Goal: Book appointment/travel/reservation

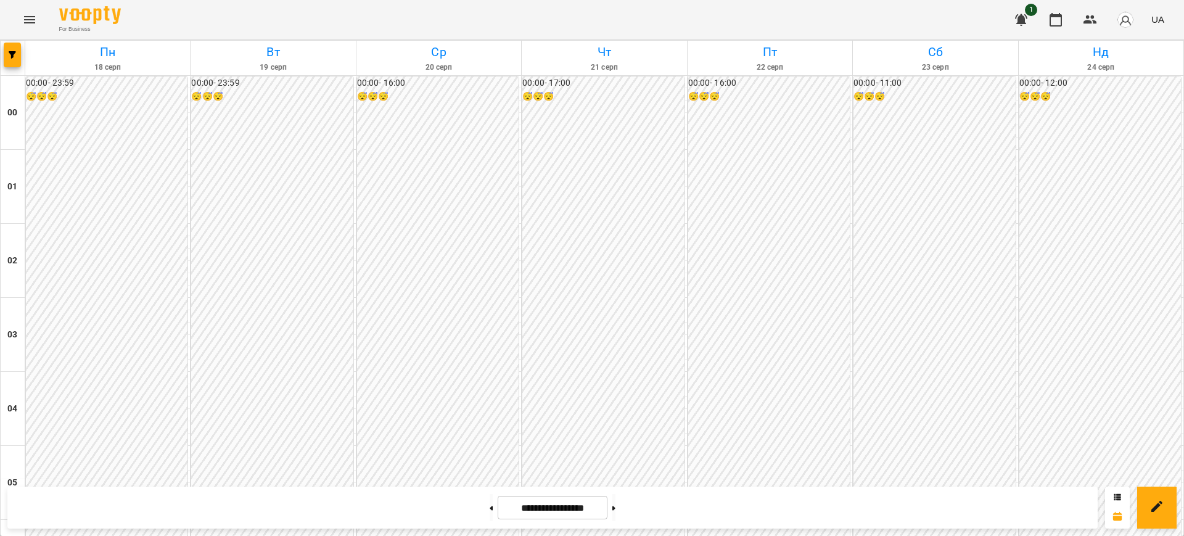
scroll to position [1064, 0]
click at [566, 503] on input "**********" at bounding box center [553, 508] width 110 height 24
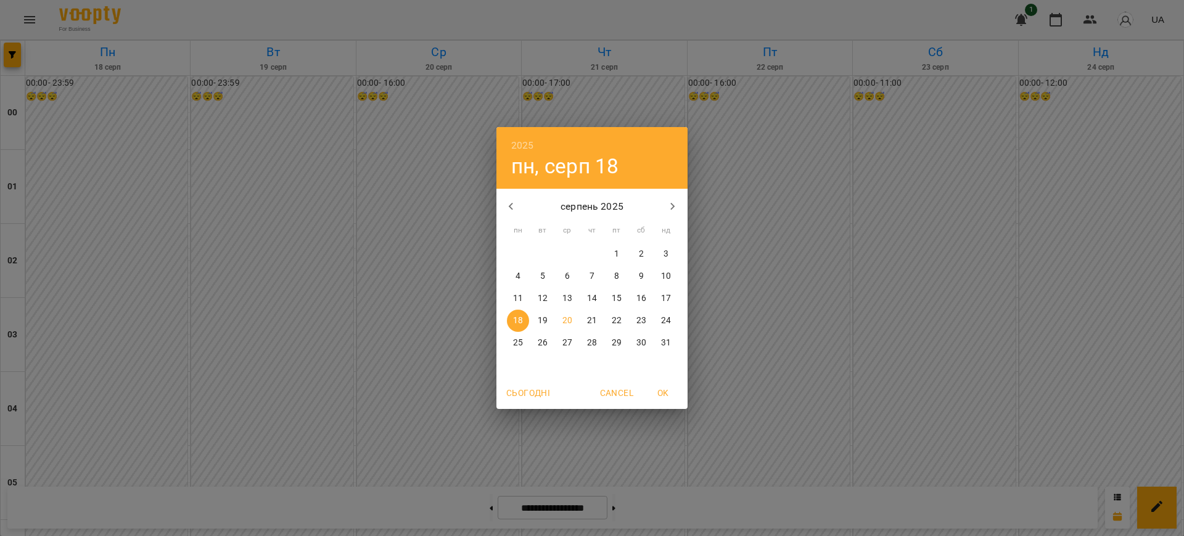
click at [615, 255] on p "1" at bounding box center [616, 254] width 5 height 12
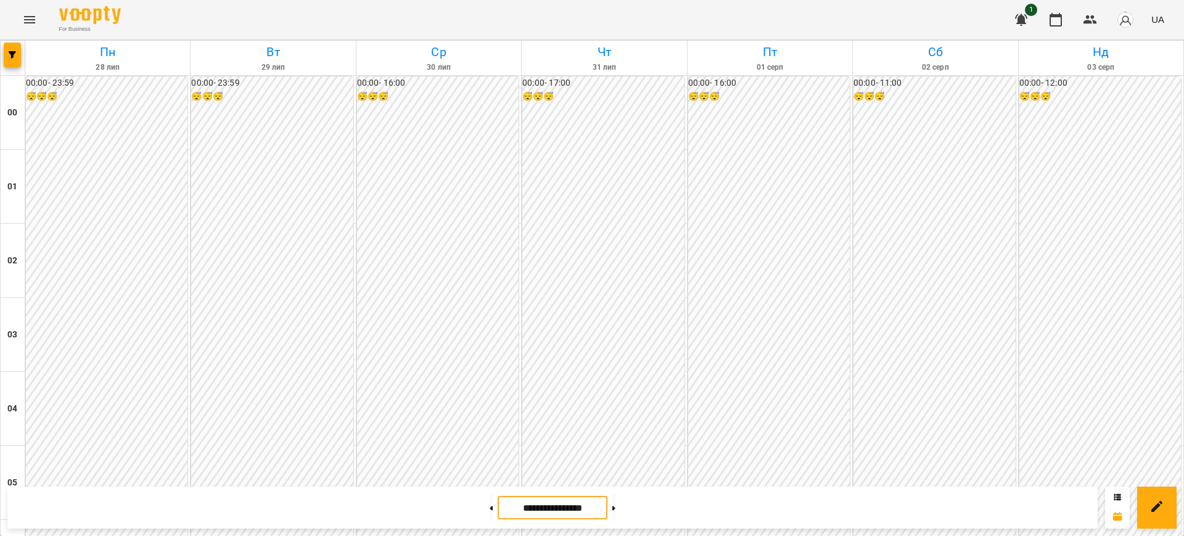
scroll to position [1151, 0]
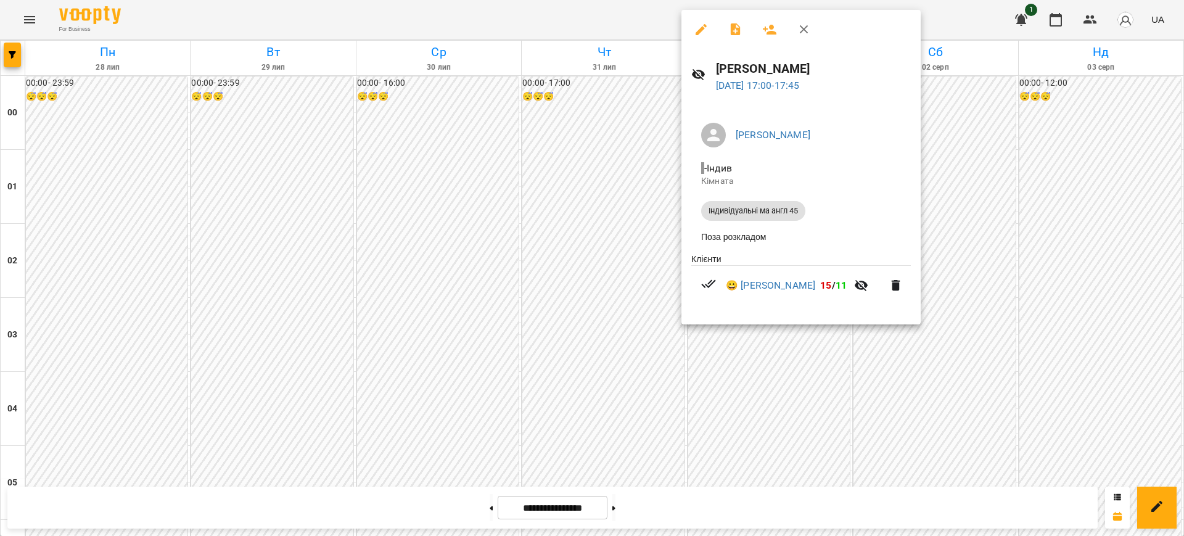
click at [640, 19] on div at bounding box center [592, 268] width 1184 height 536
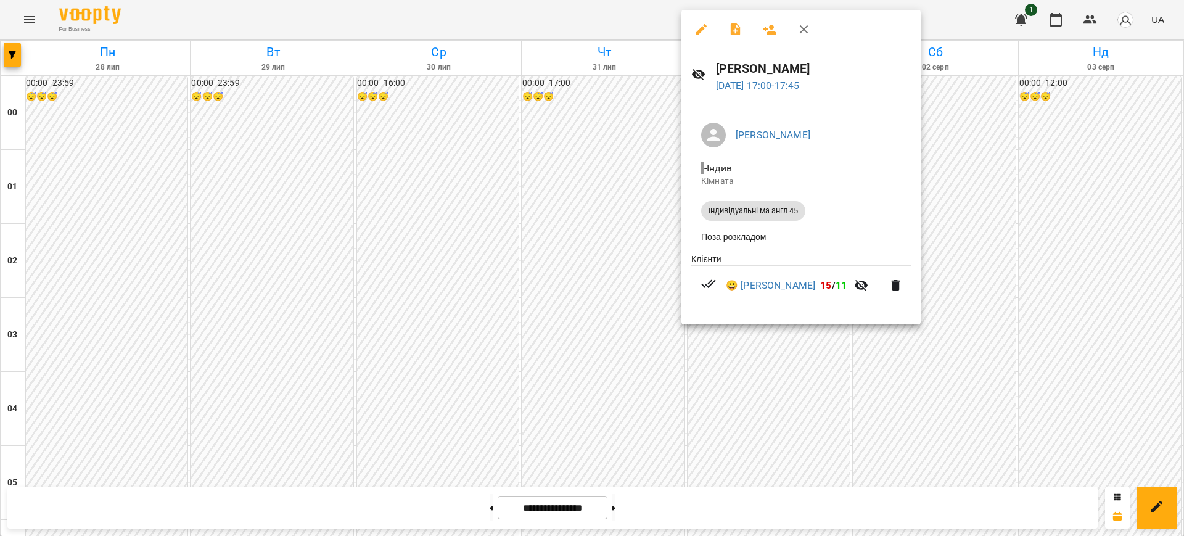
click at [597, 17] on div at bounding box center [592, 268] width 1184 height 536
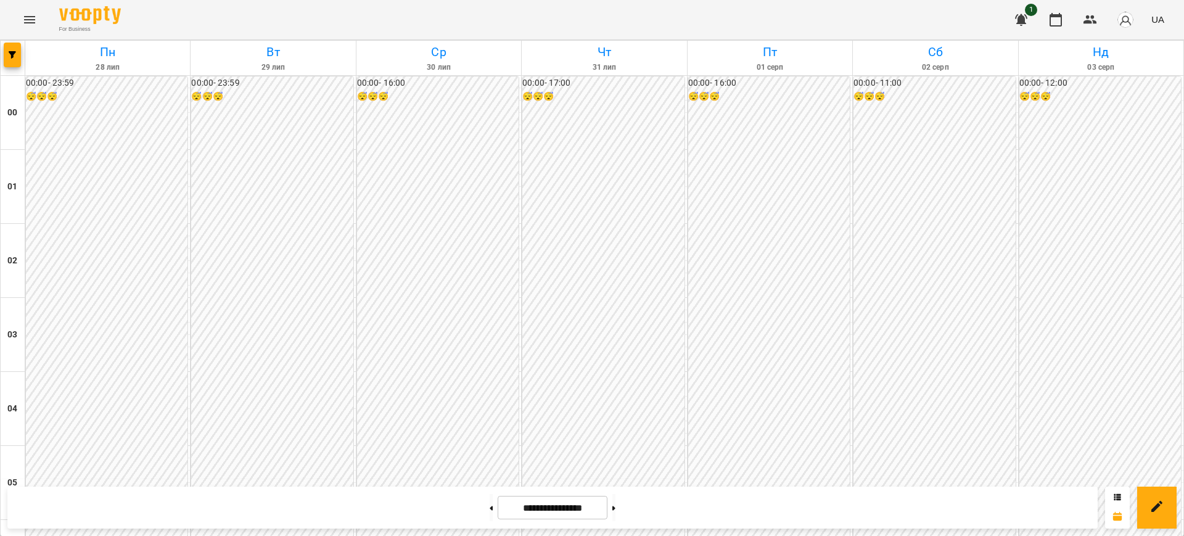
scroll to position [812, 0]
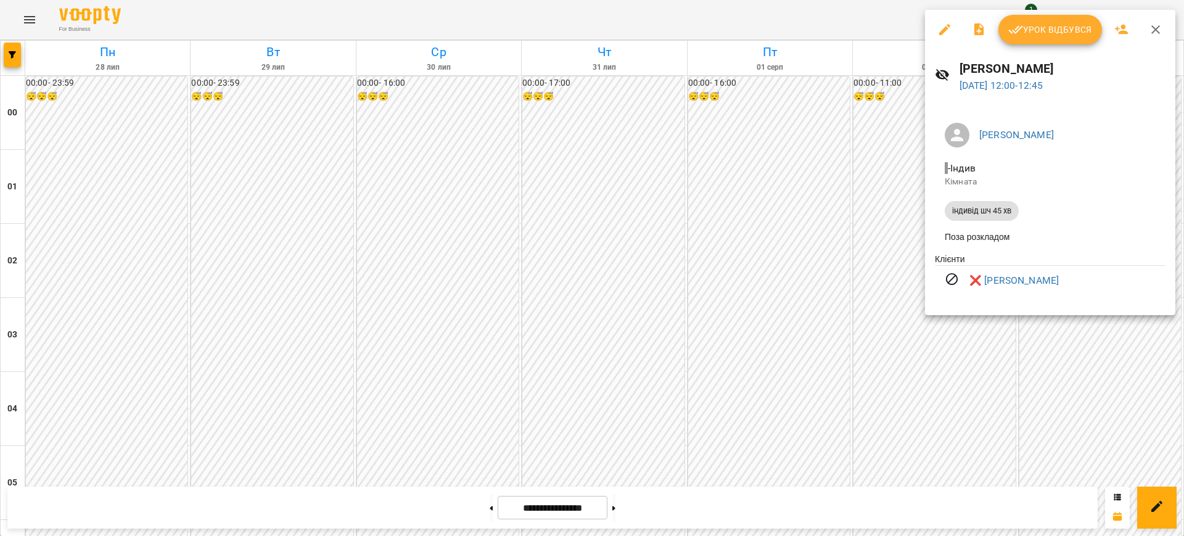
click at [881, 7] on div at bounding box center [592, 268] width 1184 height 536
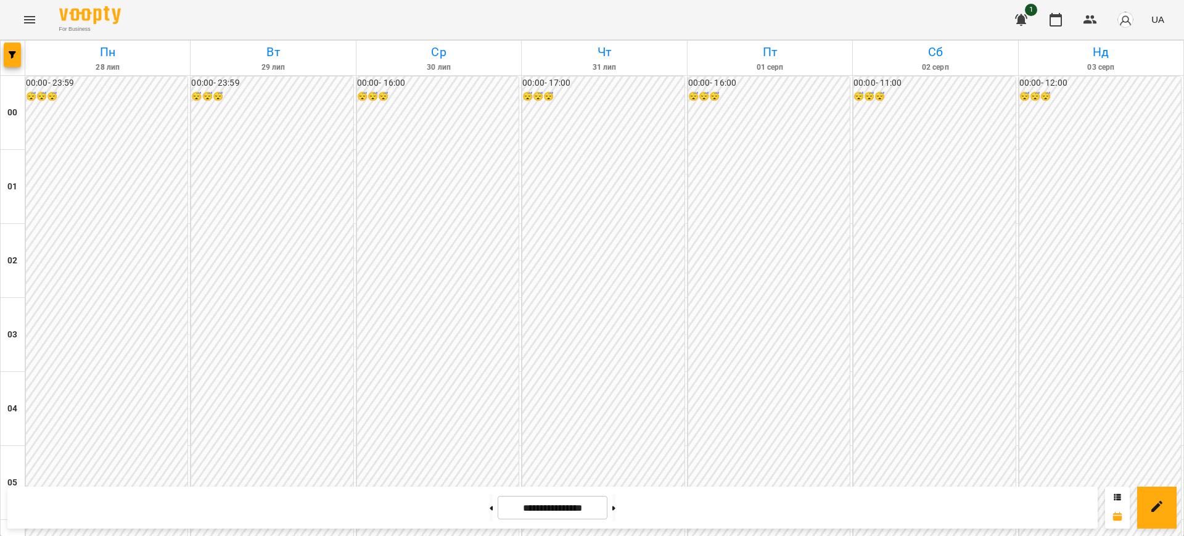
scroll to position [1167, 0]
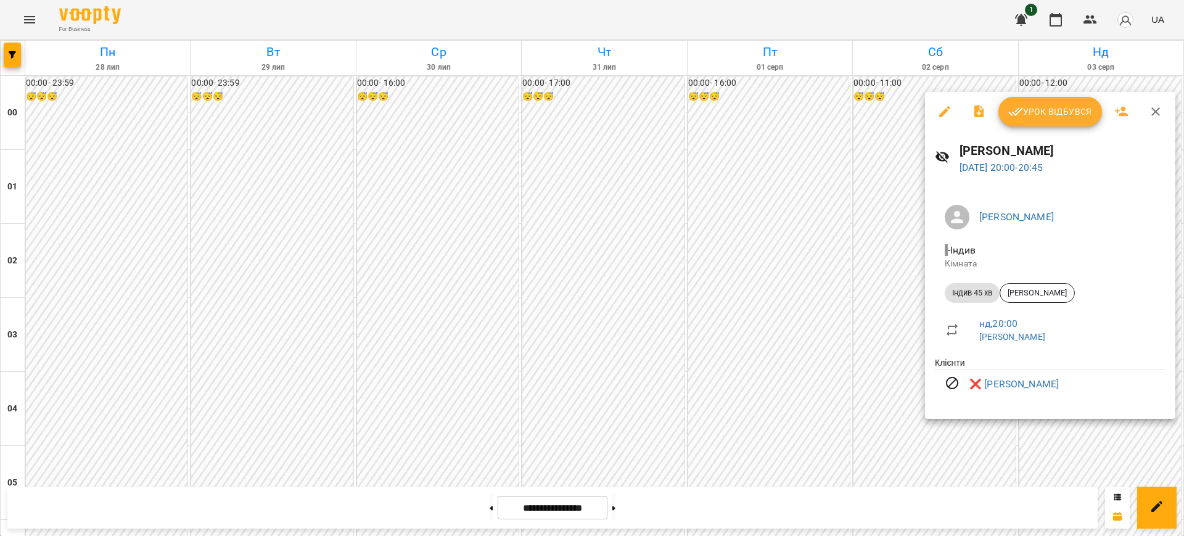
click at [843, 15] on div at bounding box center [592, 268] width 1184 height 536
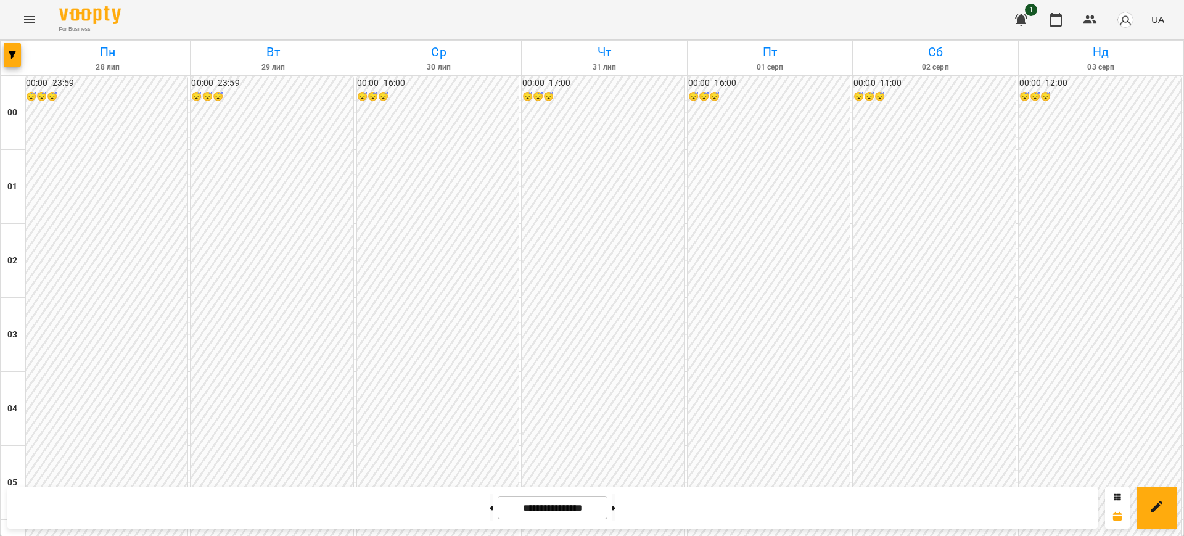
scroll to position [1351, 0]
click at [615, 502] on button at bounding box center [613, 507] width 3 height 27
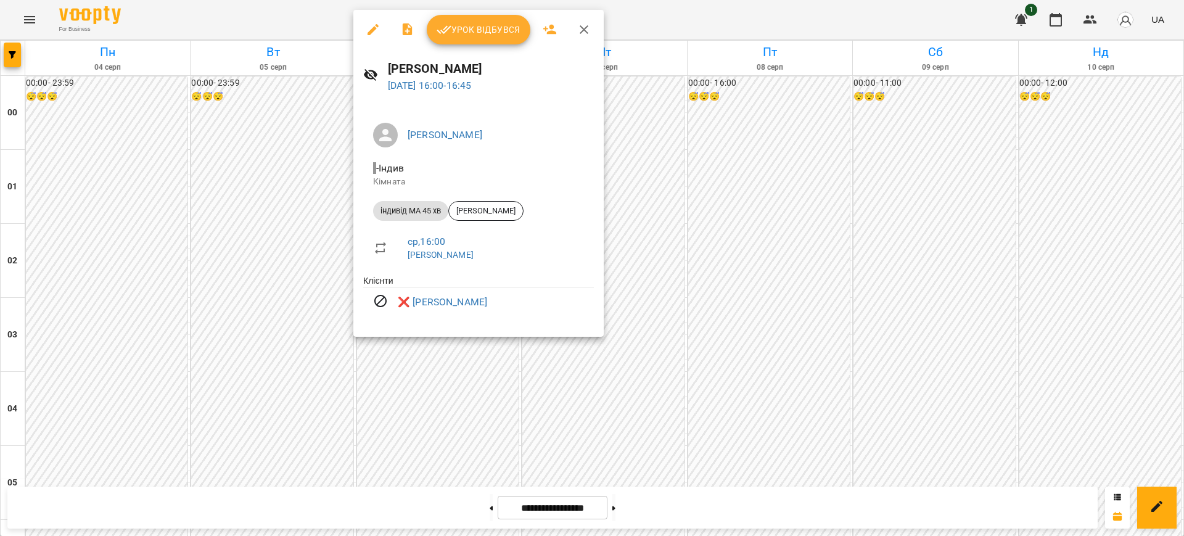
click at [659, 12] on div at bounding box center [592, 268] width 1184 height 536
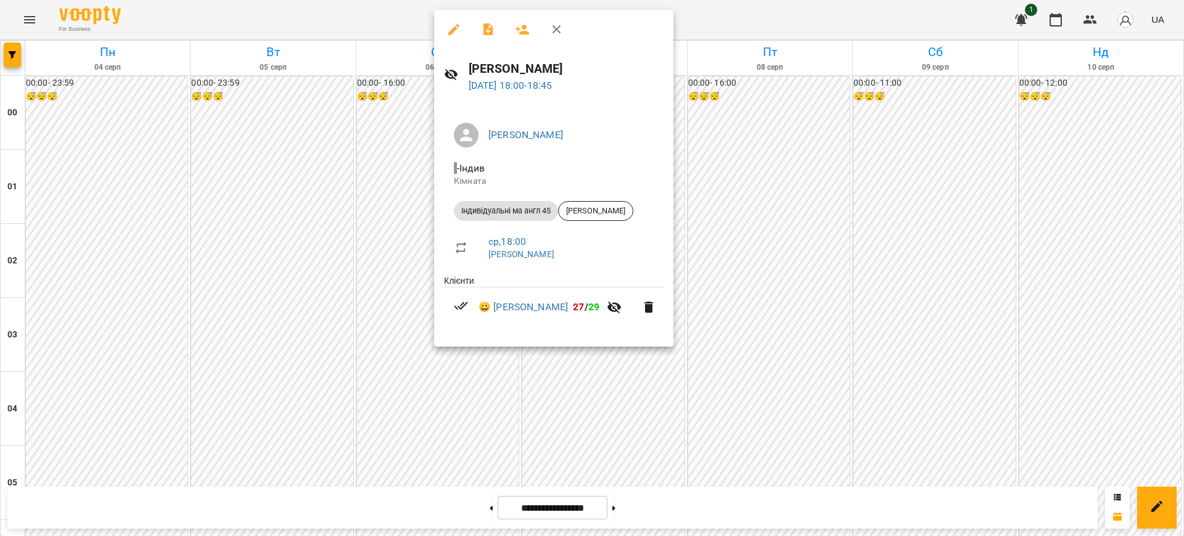
click at [806, 24] on div at bounding box center [592, 268] width 1184 height 536
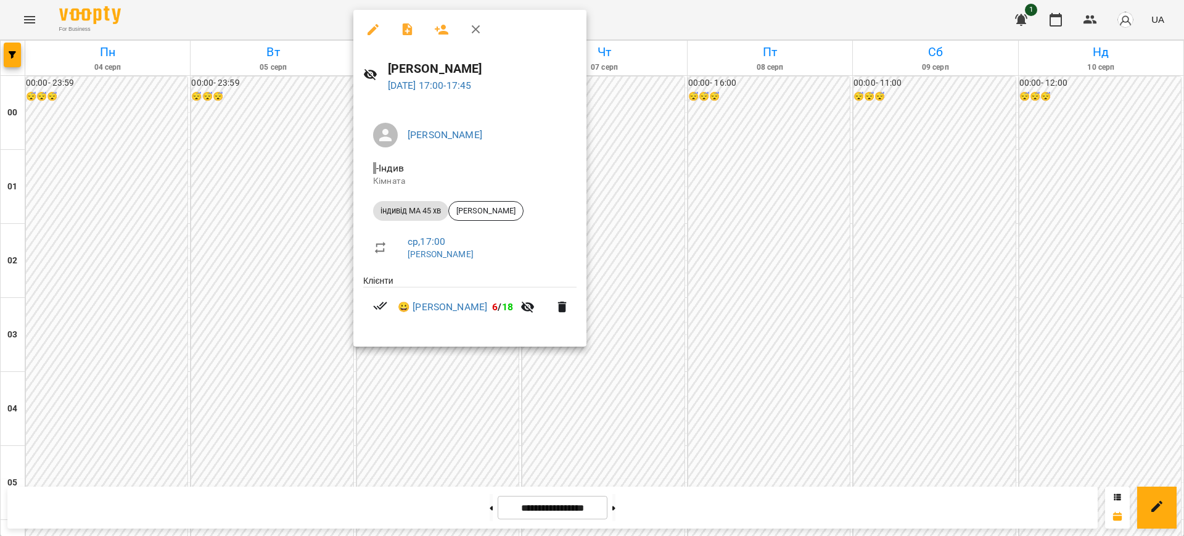
click at [677, 12] on div at bounding box center [592, 268] width 1184 height 536
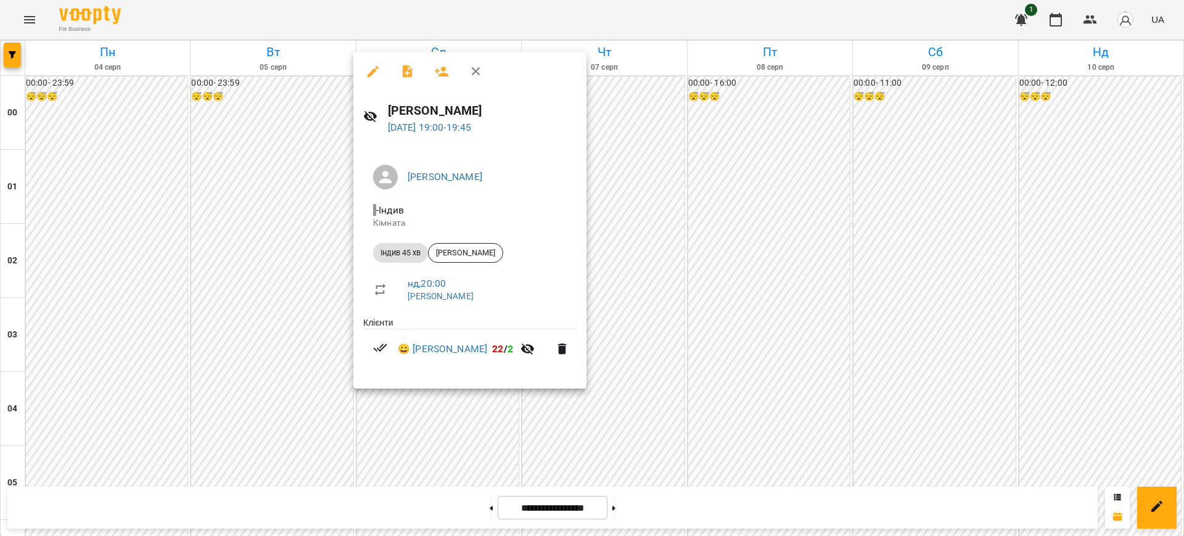
click at [699, 7] on div at bounding box center [592, 268] width 1184 height 536
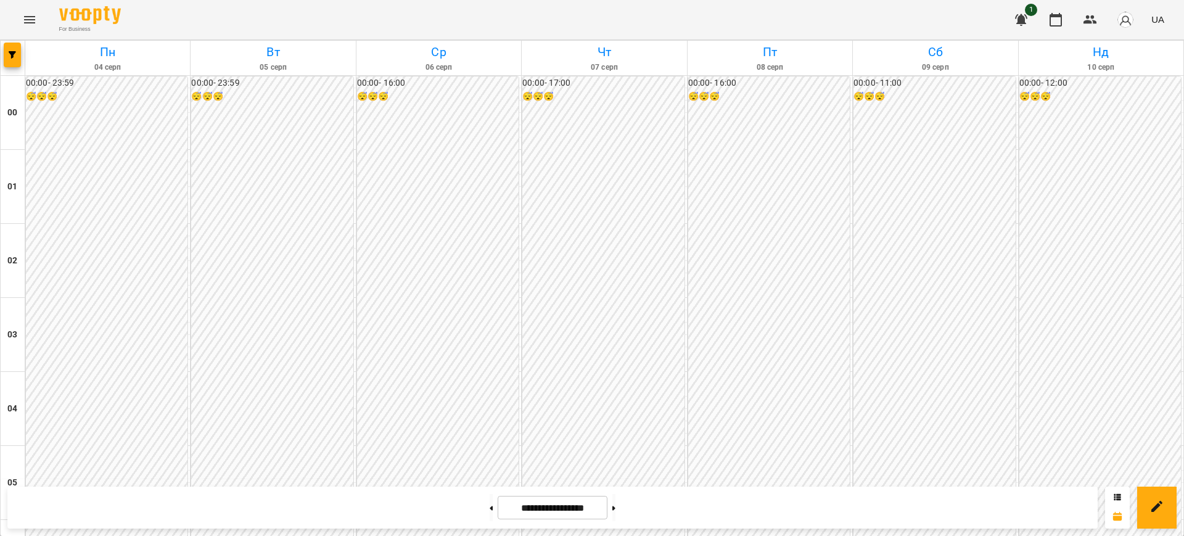
scroll to position [1169, 0]
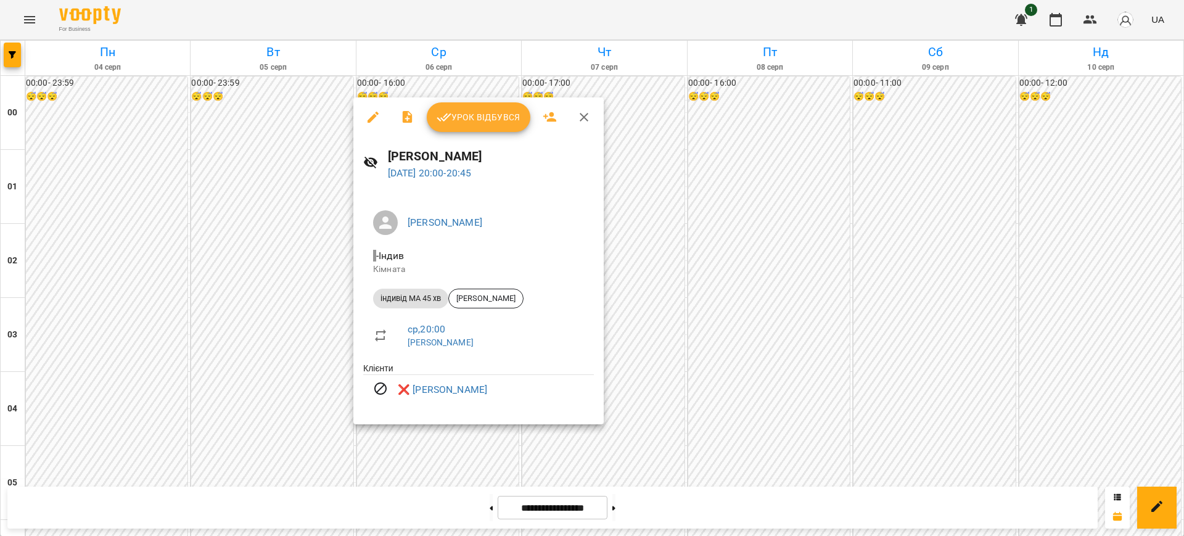
click at [645, 8] on div at bounding box center [592, 268] width 1184 height 536
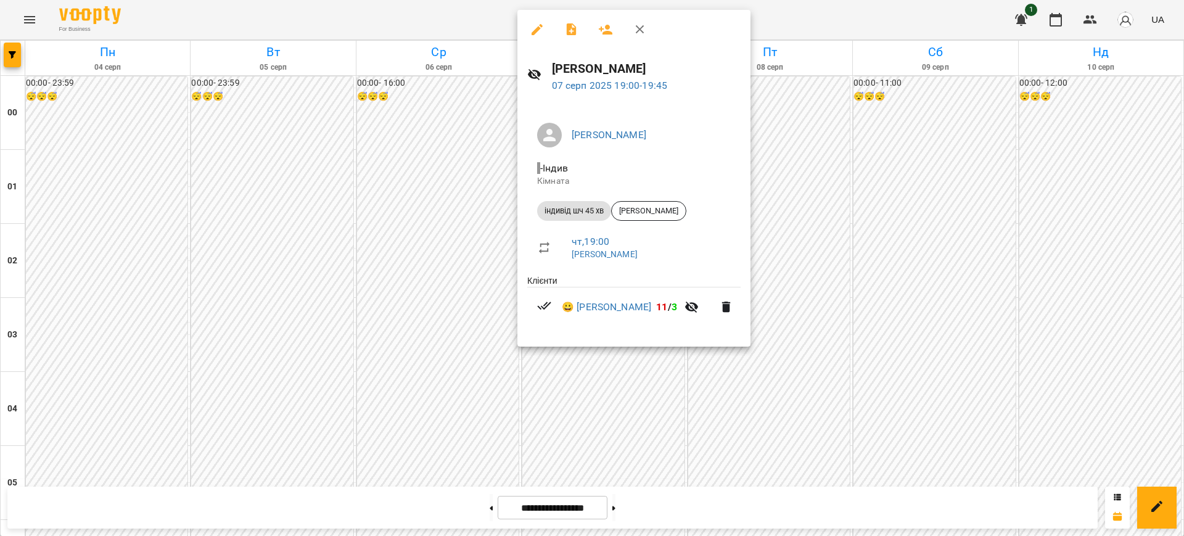
click at [839, 12] on div at bounding box center [592, 268] width 1184 height 536
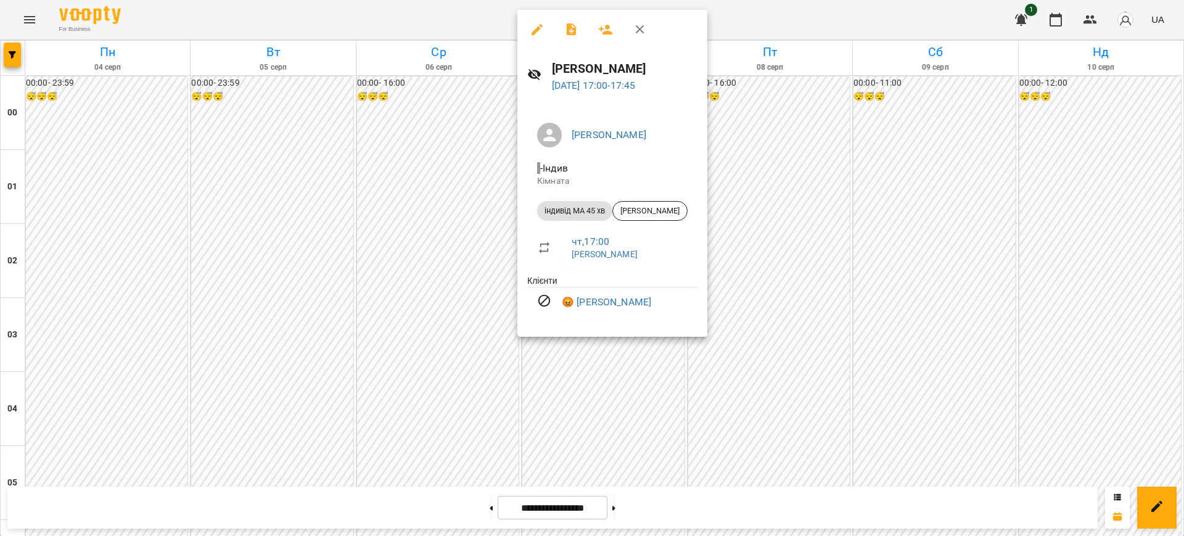
click at [789, 25] on div at bounding box center [592, 268] width 1184 height 536
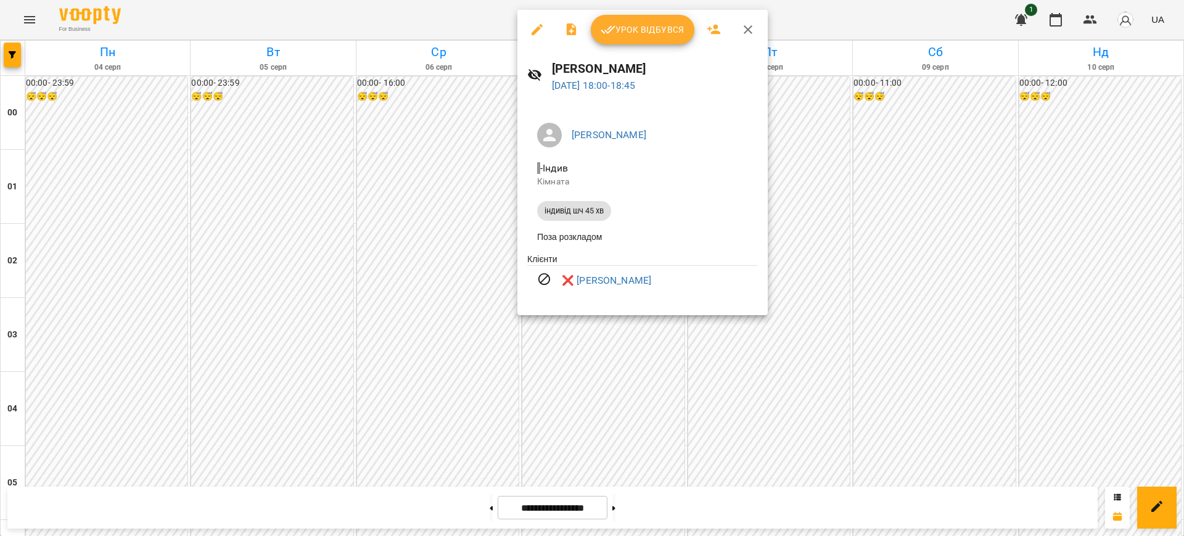
click at [846, 21] on div at bounding box center [592, 268] width 1184 height 536
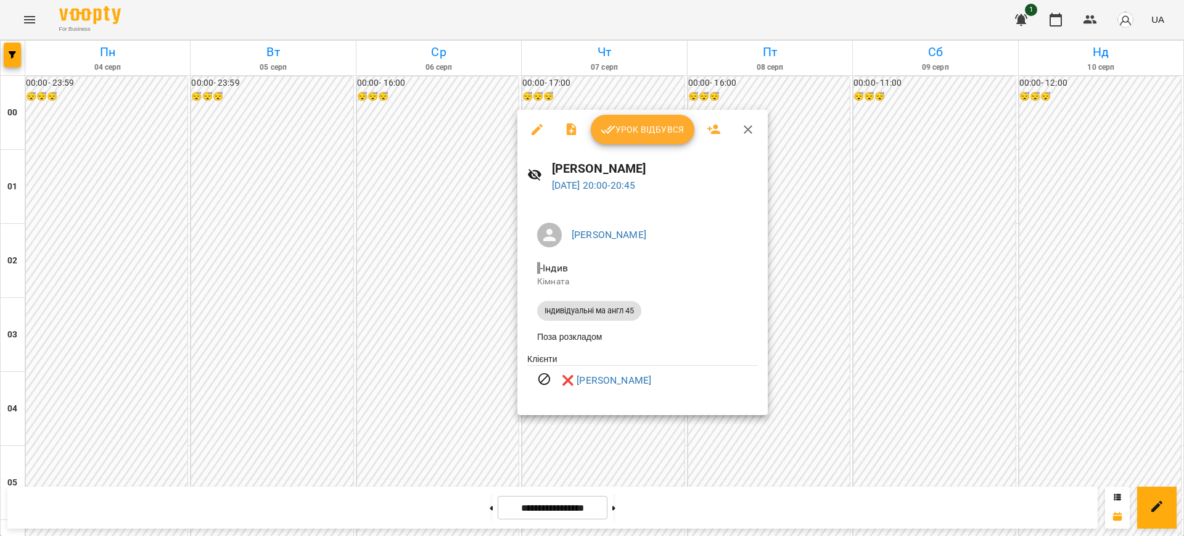
click at [832, 22] on div at bounding box center [592, 268] width 1184 height 536
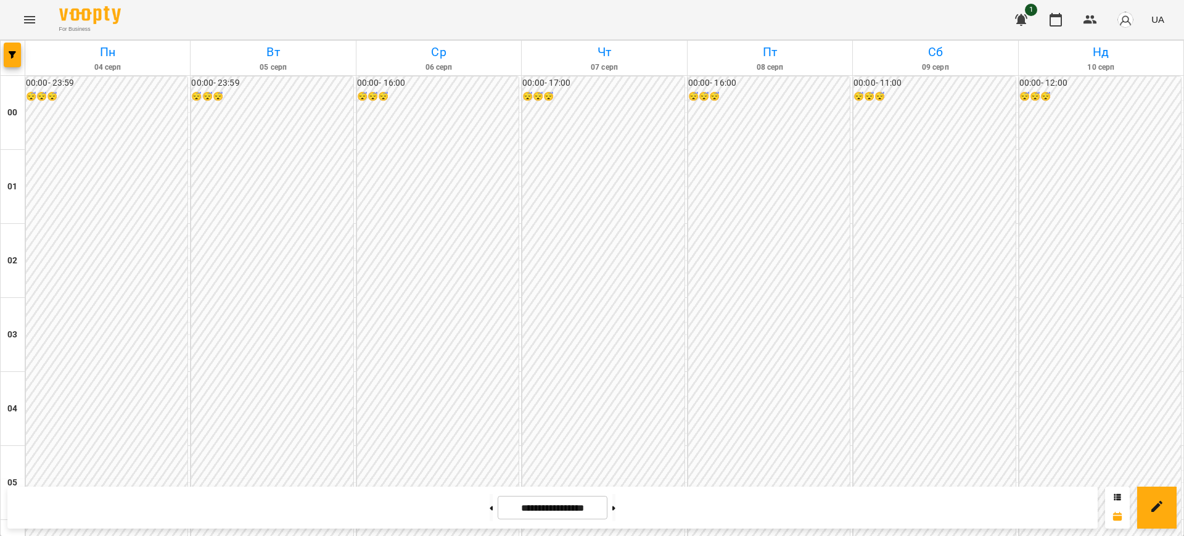
scroll to position [1155, 0]
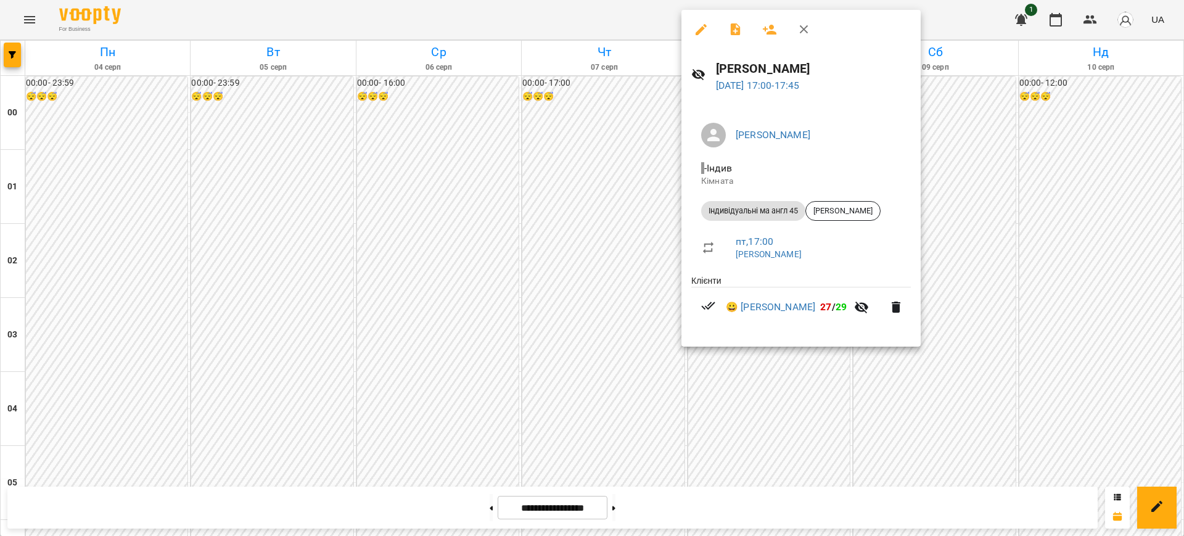
click at [936, 19] on div at bounding box center [592, 268] width 1184 height 536
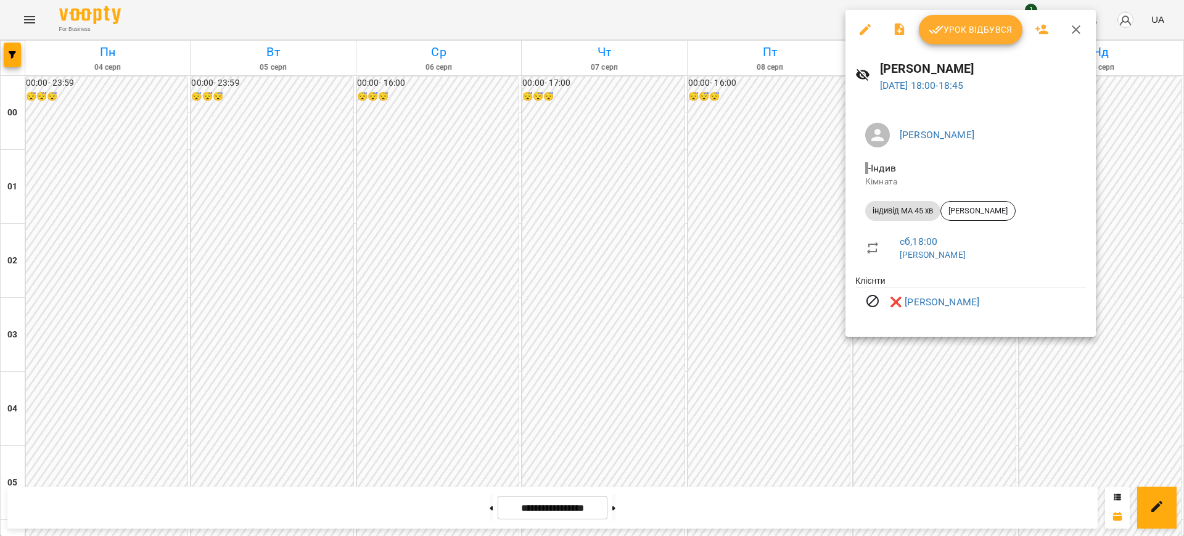
click at [778, 20] on div at bounding box center [592, 268] width 1184 height 536
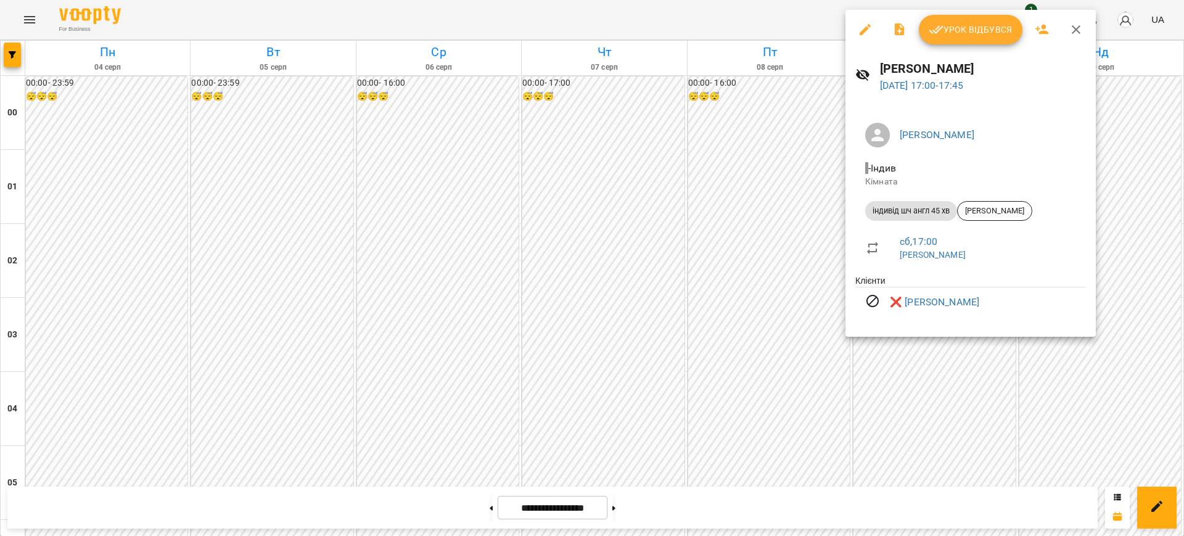
click at [815, 14] on div at bounding box center [592, 268] width 1184 height 536
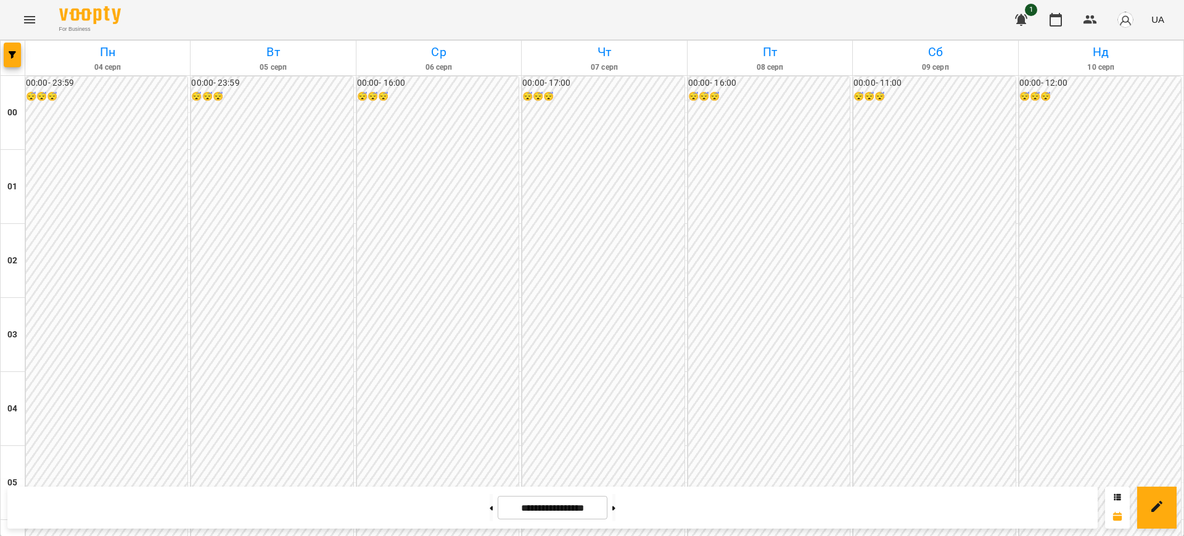
scroll to position [1263, 0]
click at [615, 506] on button at bounding box center [613, 507] width 3 height 27
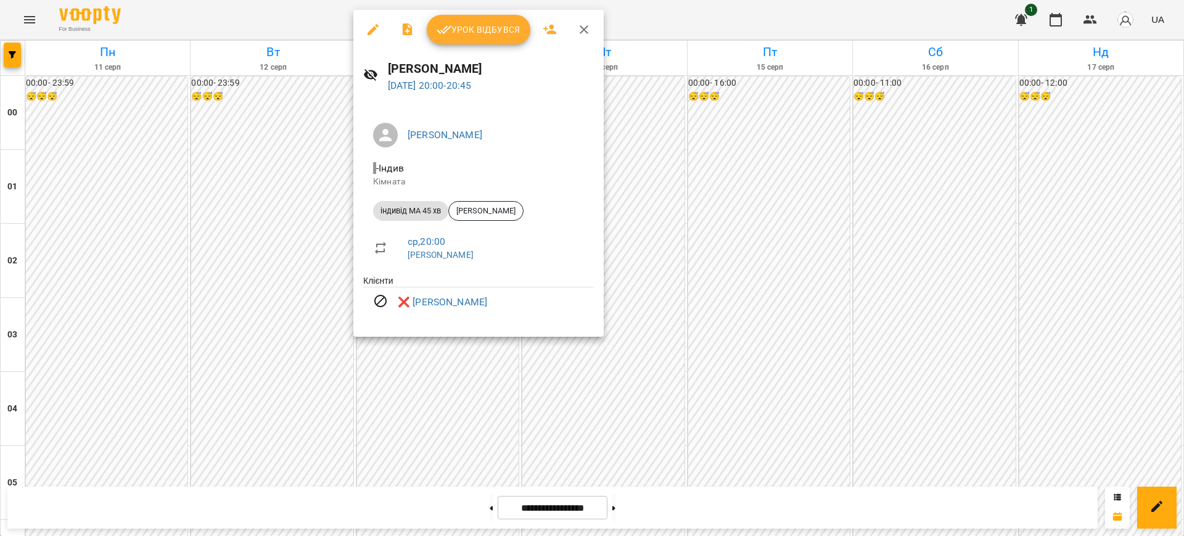
click at [701, 15] on div at bounding box center [592, 268] width 1184 height 536
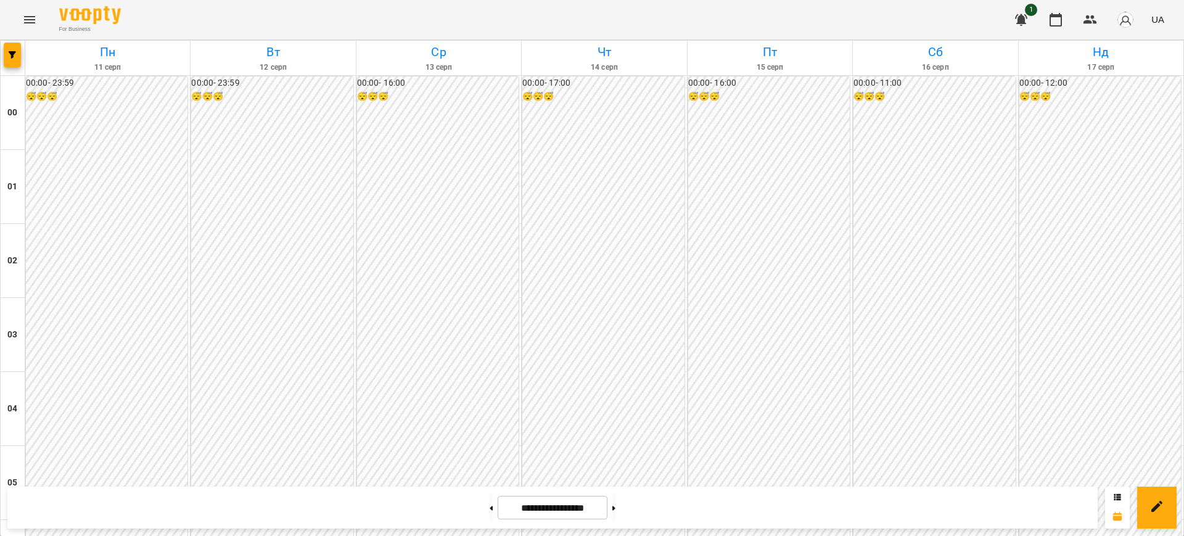
scroll to position [1143, 0]
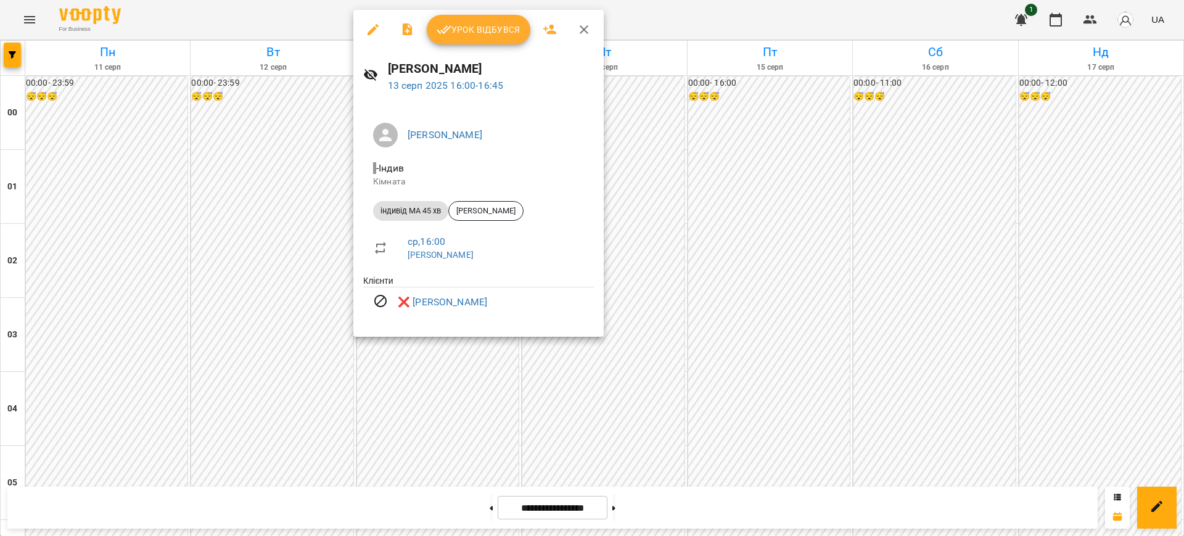
click at [717, 7] on div at bounding box center [592, 268] width 1184 height 536
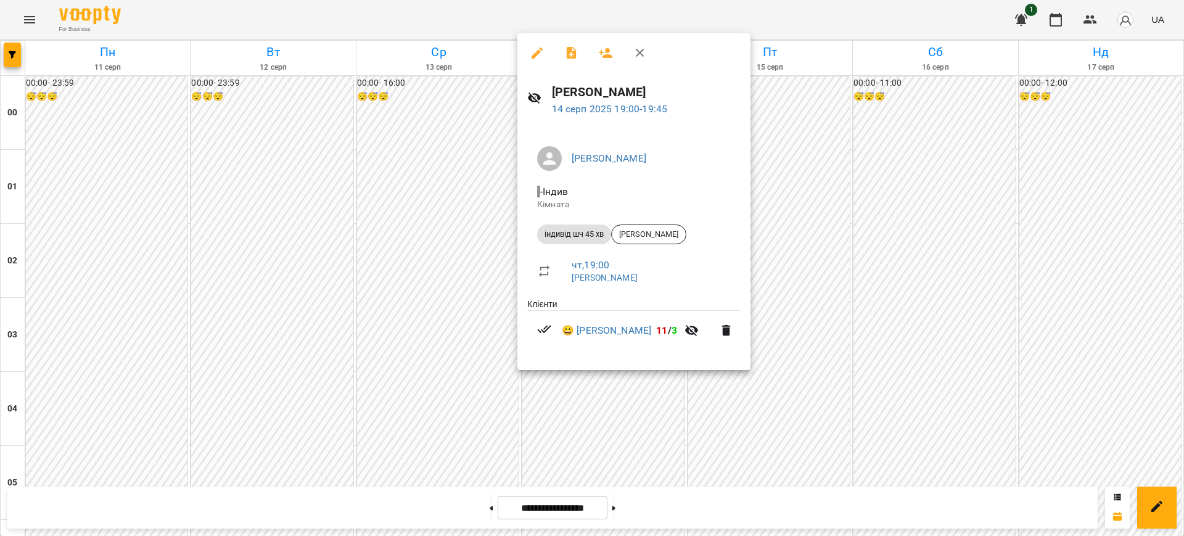
click at [811, 17] on div at bounding box center [592, 268] width 1184 height 536
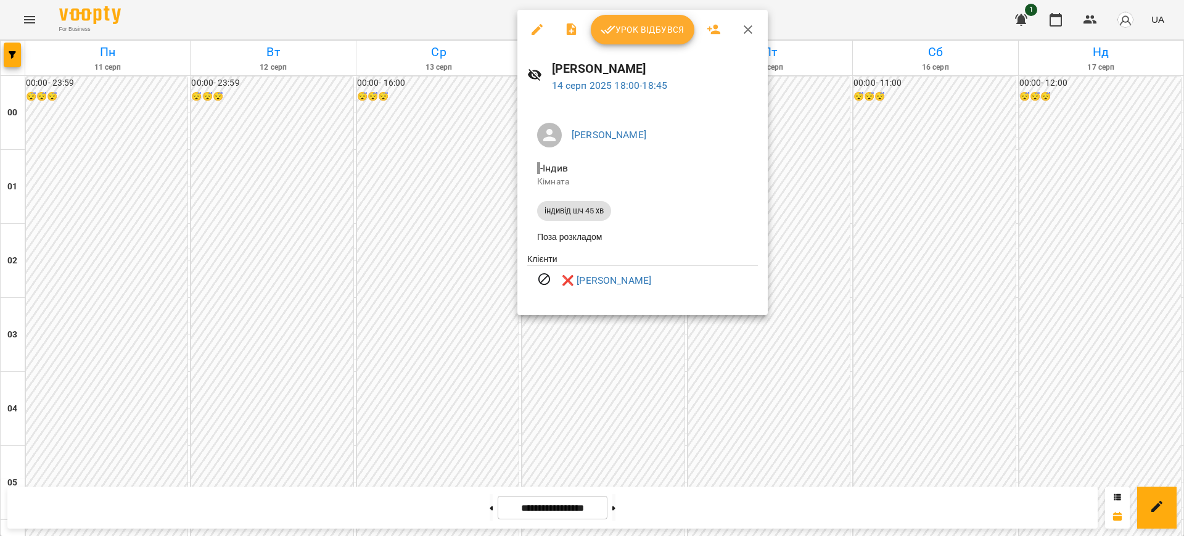
click at [851, 15] on div at bounding box center [592, 268] width 1184 height 536
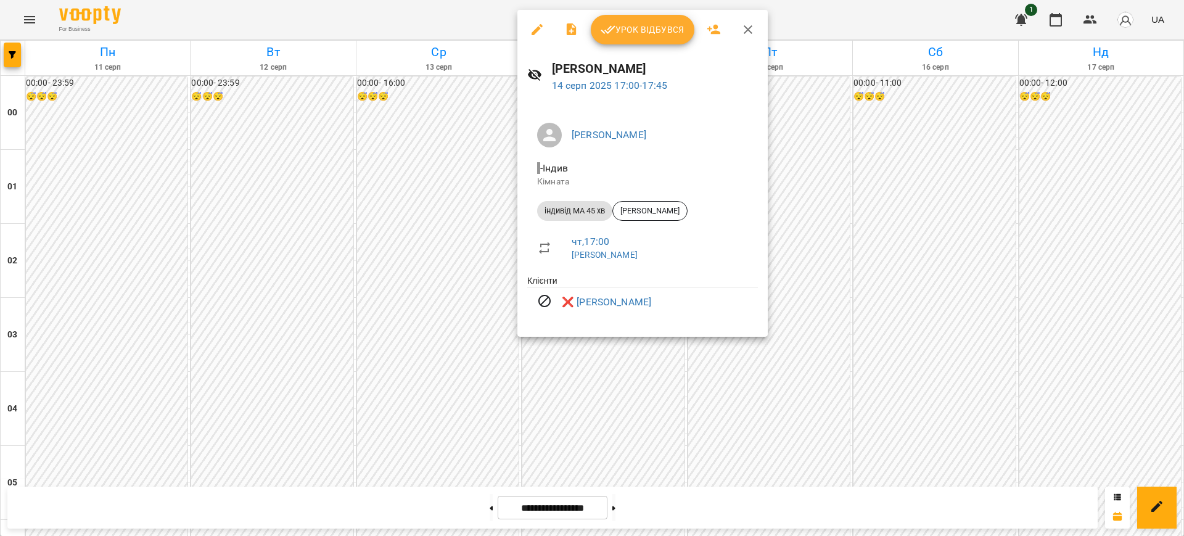
click at [848, 24] on div at bounding box center [592, 268] width 1184 height 536
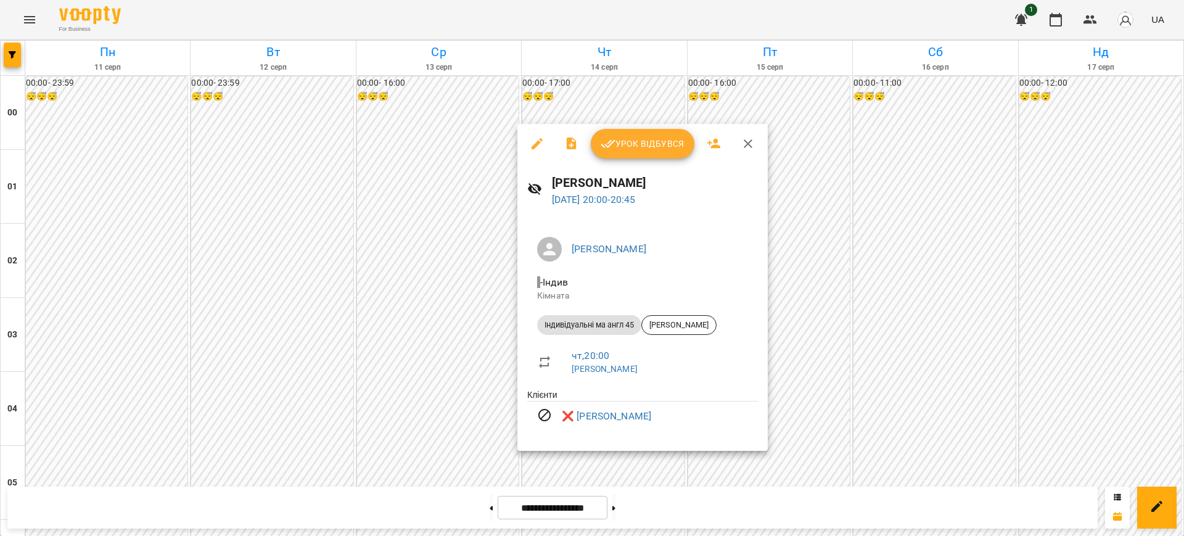
click at [797, 28] on div at bounding box center [592, 268] width 1184 height 536
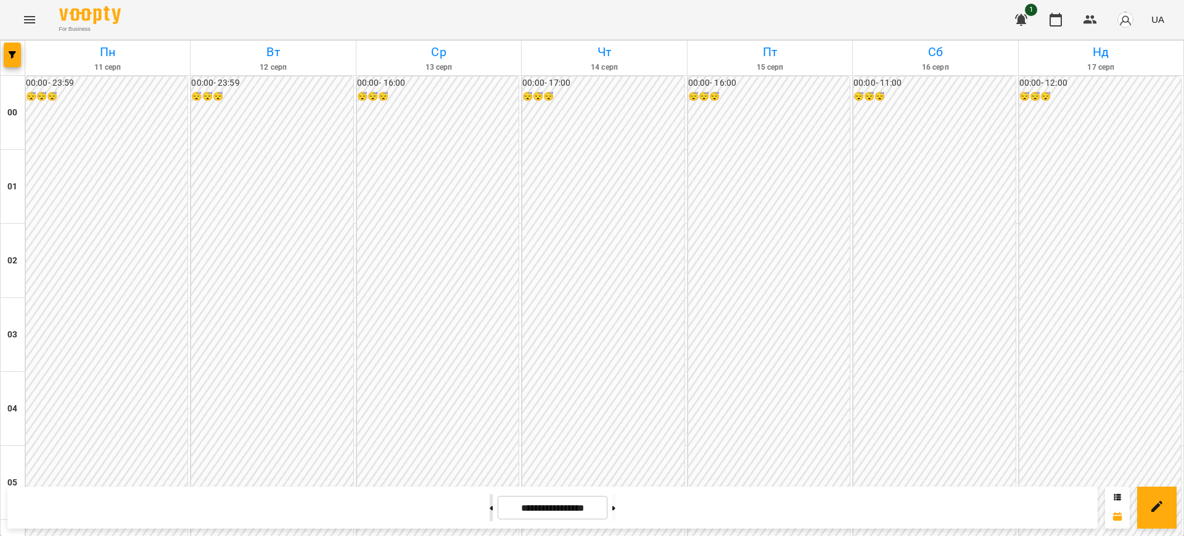
click at [490, 504] on button at bounding box center [491, 507] width 3 height 27
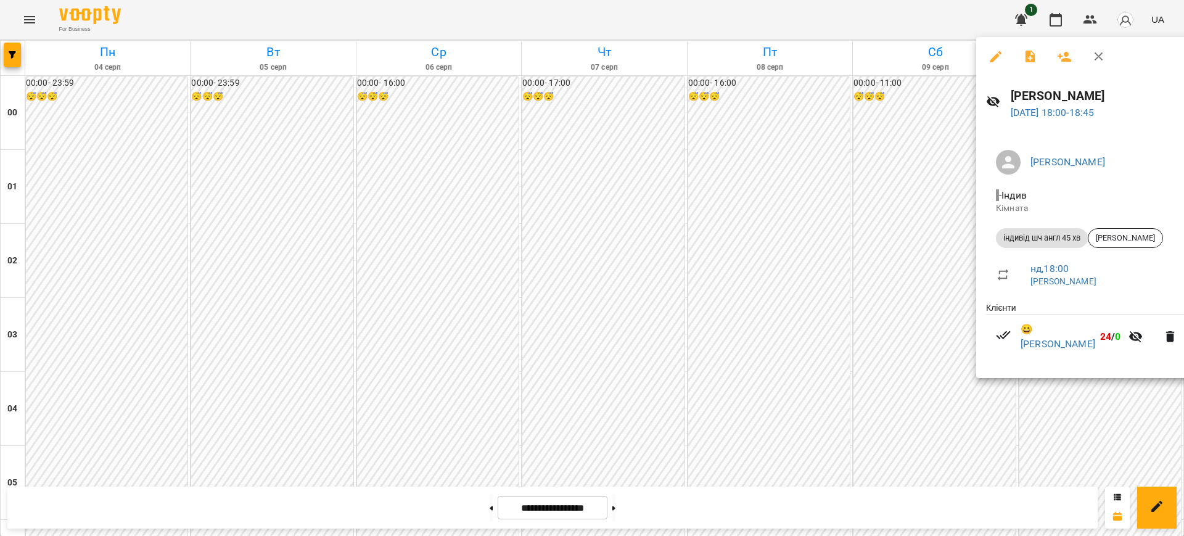
click at [887, 6] on div at bounding box center [592, 268] width 1184 height 536
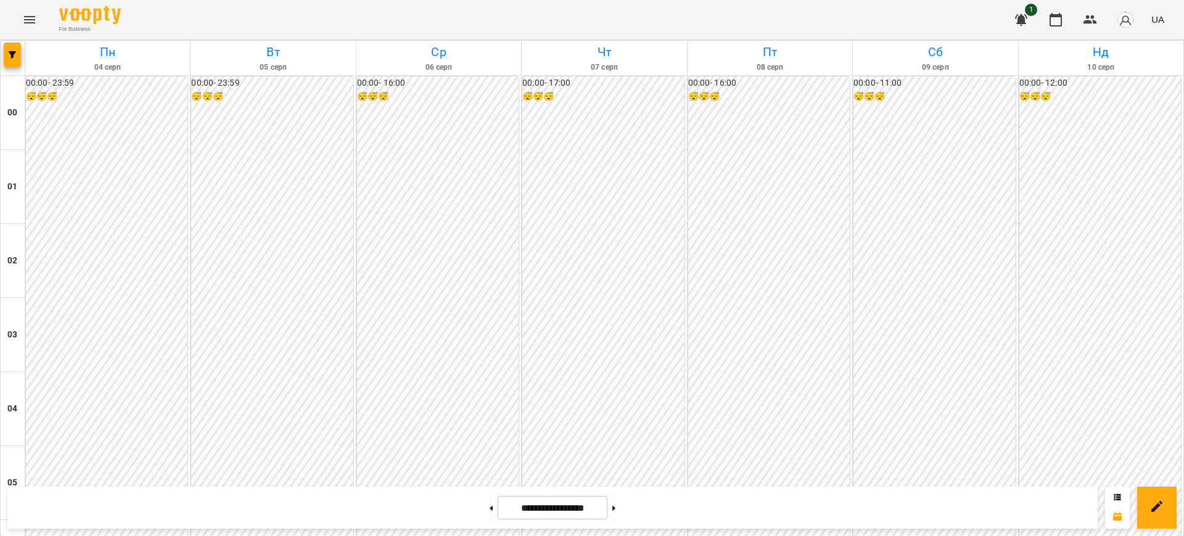
scroll to position [1269, 0]
click at [490, 507] on button at bounding box center [491, 507] width 3 height 27
click at [615, 504] on button at bounding box center [613, 507] width 3 height 27
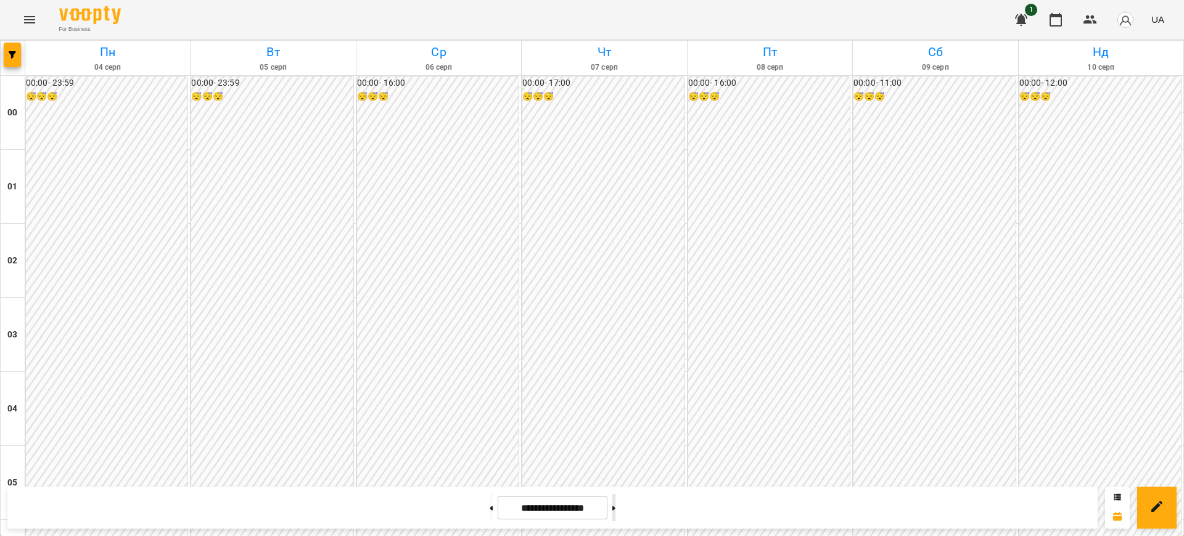
click at [615, 509] on button at bounding box center [613, 507] width 3 height 27
click at [615, 511] on button at bounding box center [613, 507] width 3 height 27
type input "**********"
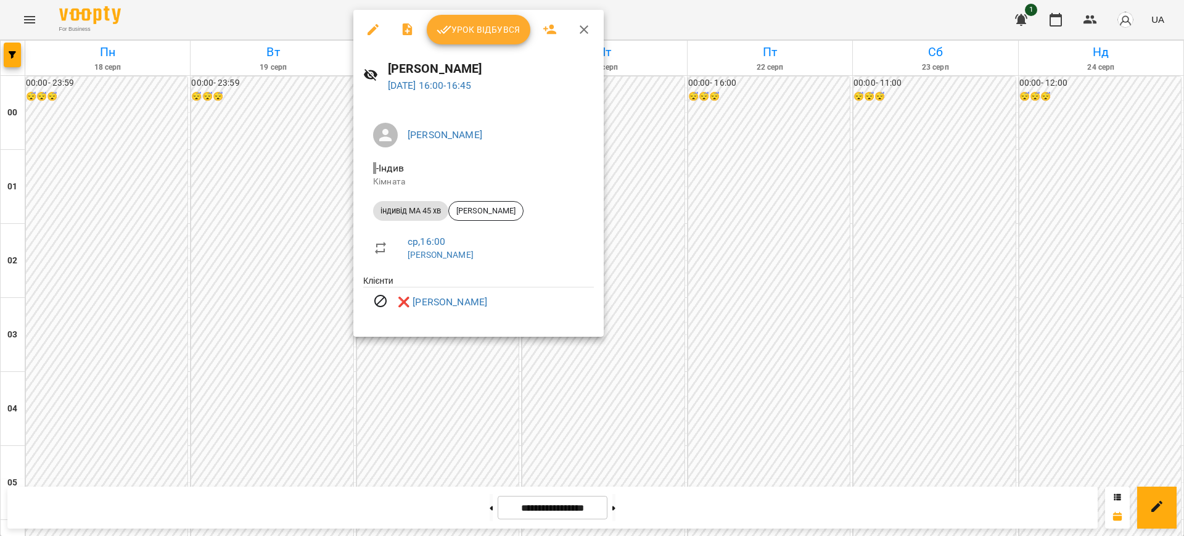
click at [726, 17] on div at bounding box center [592, 268] width 1184 height 536
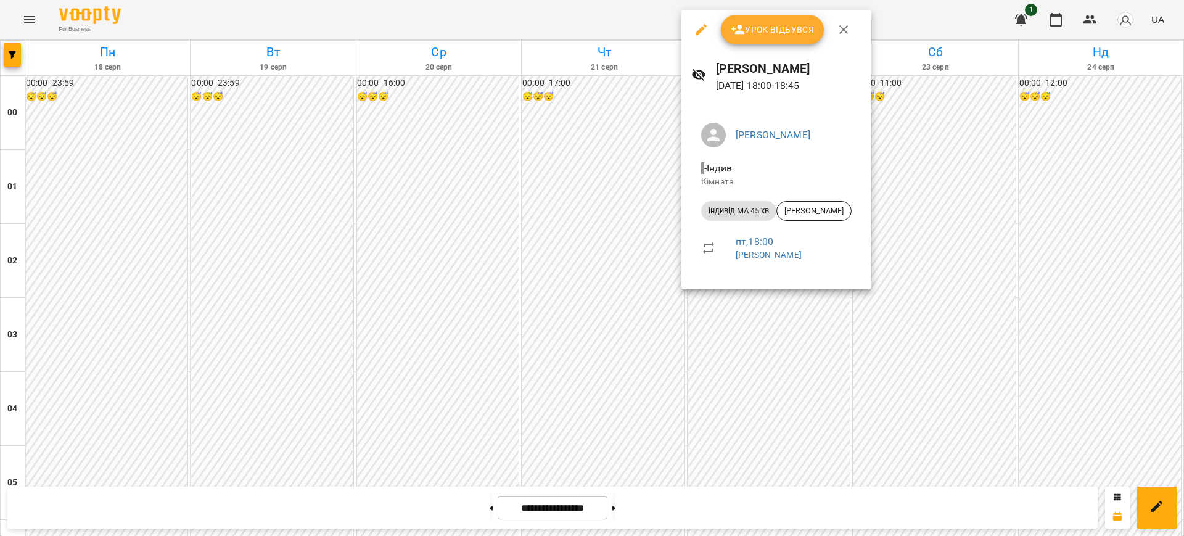
click at [698, 33] on icon "button" at bounding box center [701, 29] width 11 height 11
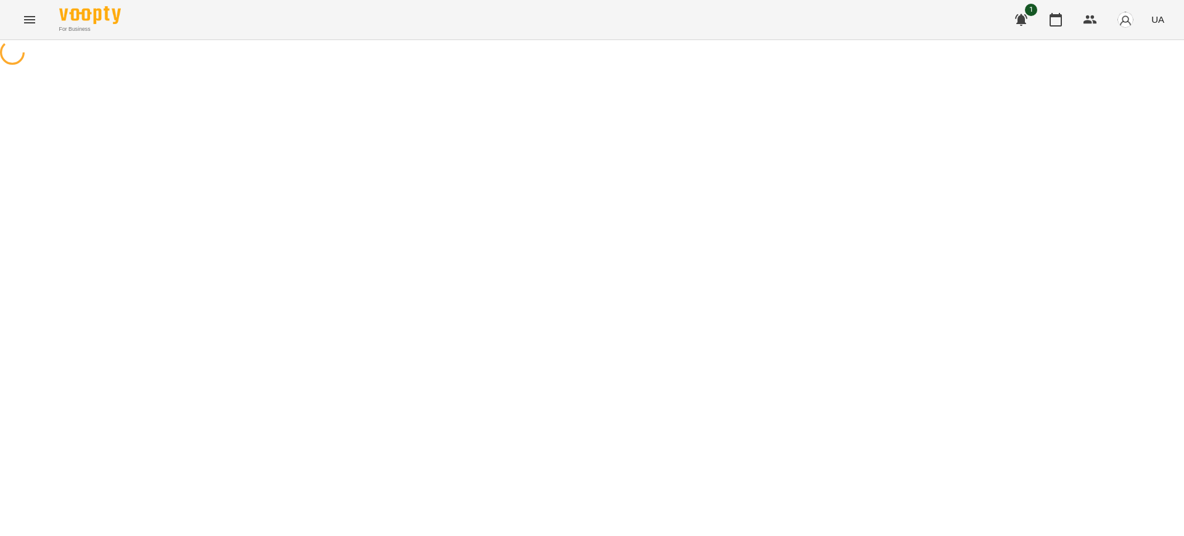
select select "**********"
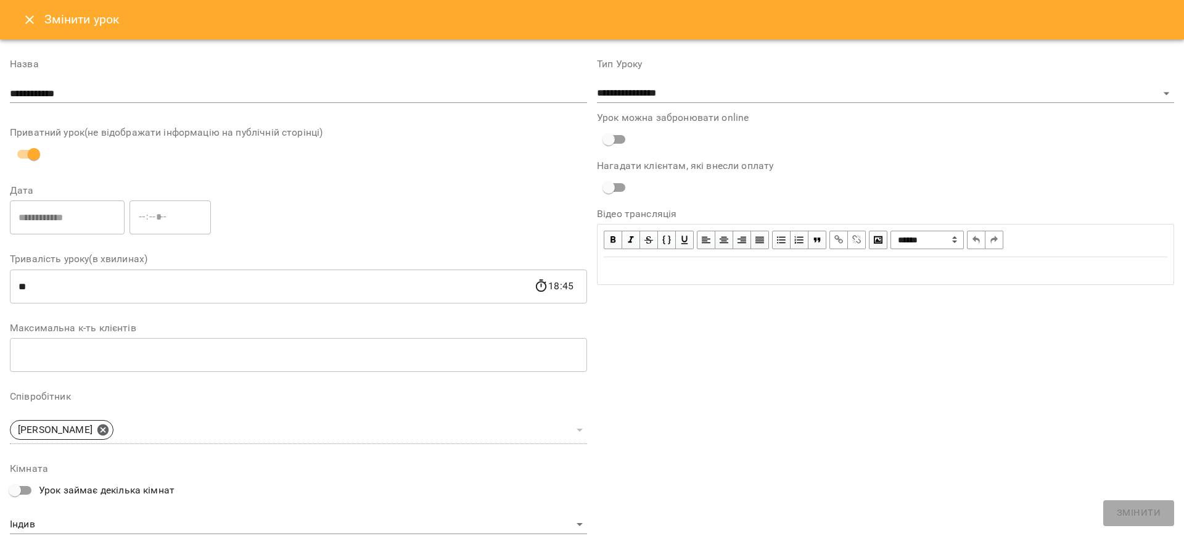
click at [27, 24] on icon "Close" at bounding box center [29, 19] width 15 height 15
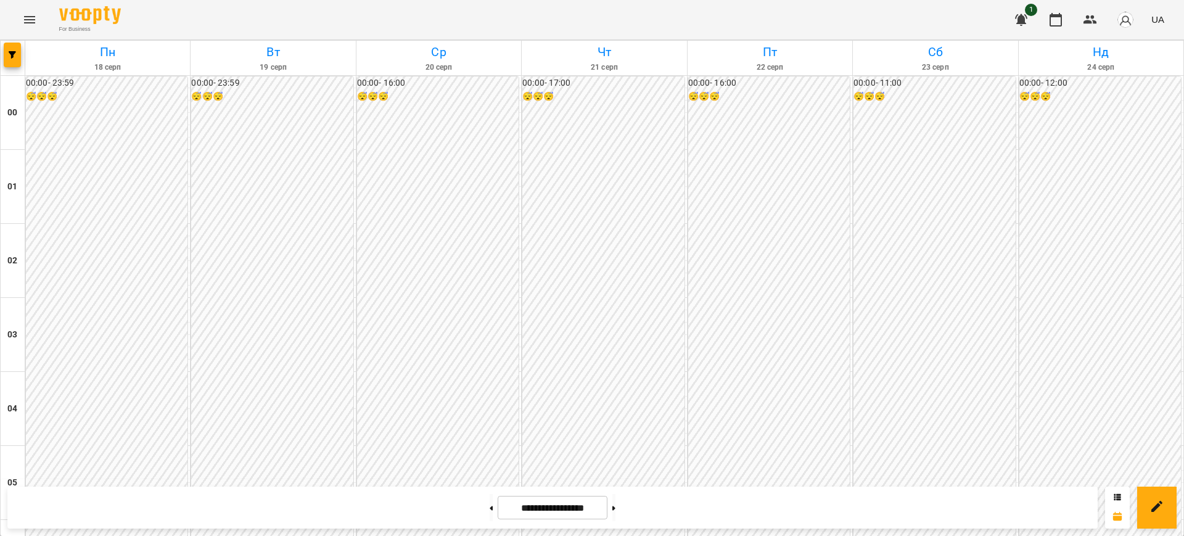
scroll to position [1129, 0]
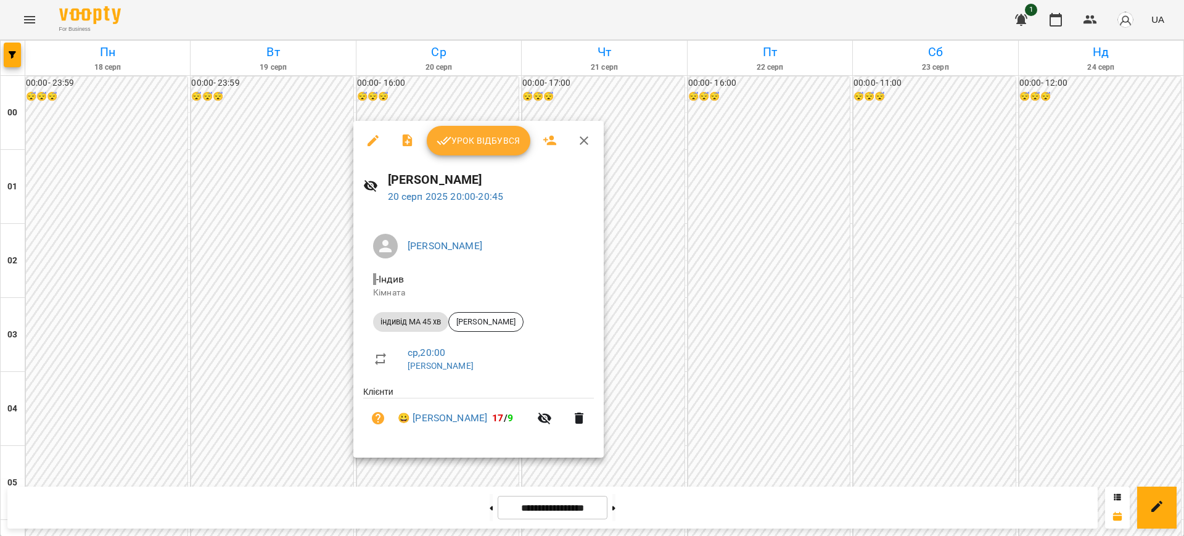
click at [673, 10] on div at bounding box center [592, 268] width 1184 height 536
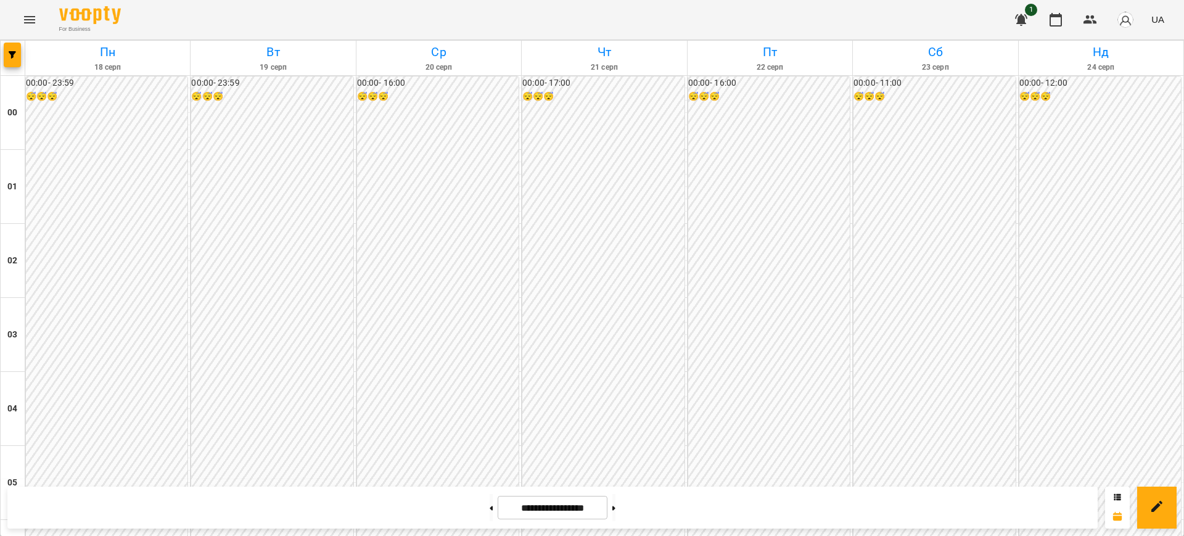
scroll to position [1159, 0]
